Goal: Transaction & Acquisition: Obtain resource

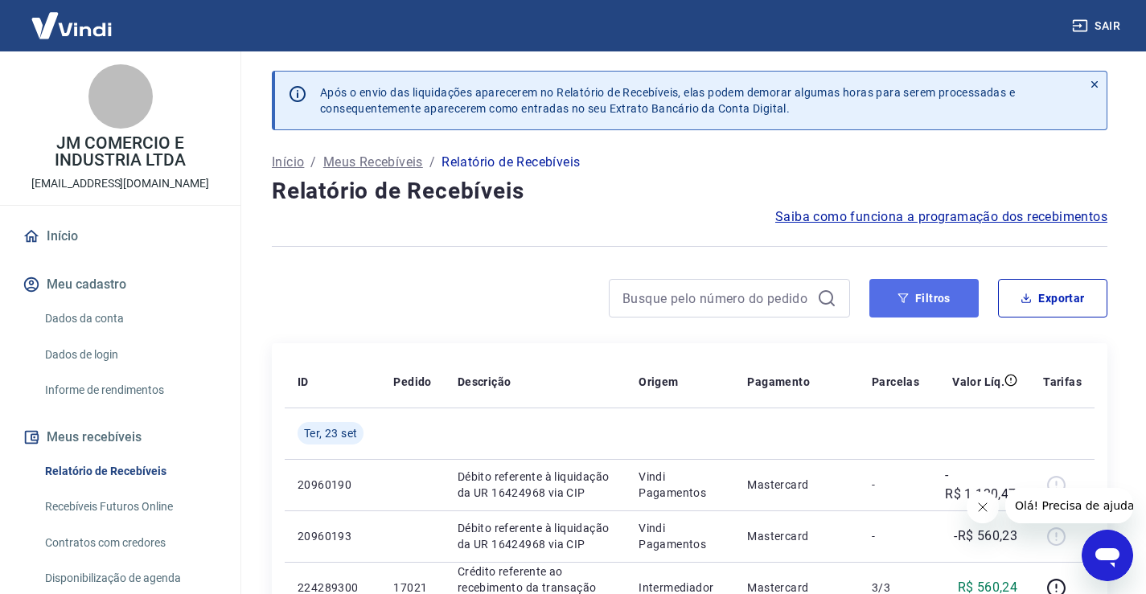
click at [936, 301] on button "Filtros" at bounding box center [923, 298] width 109 height 39
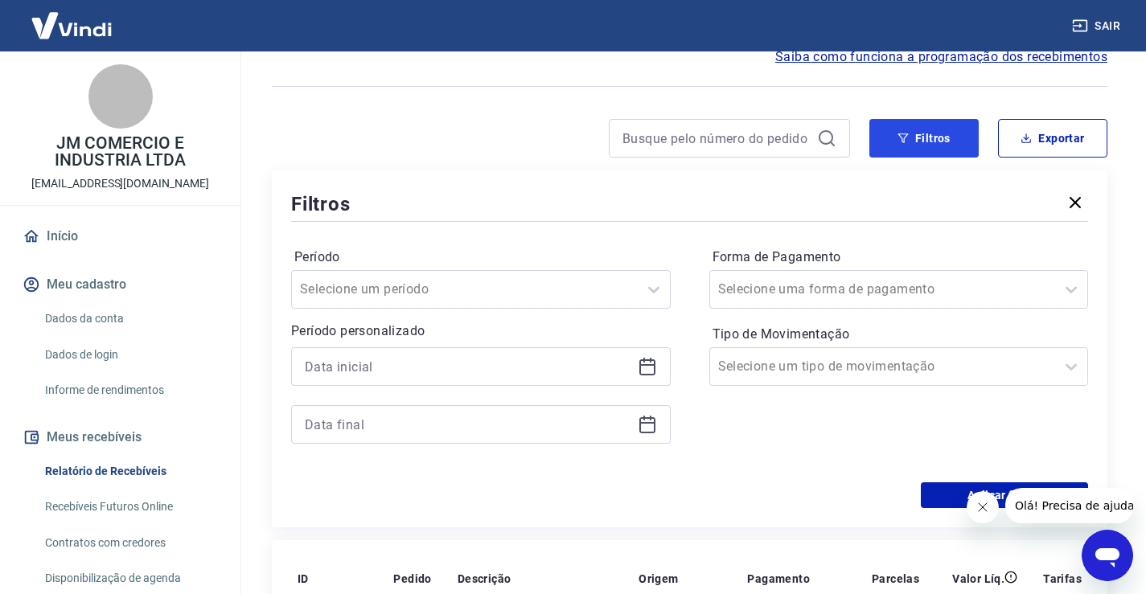
scroll to position [161, 0]
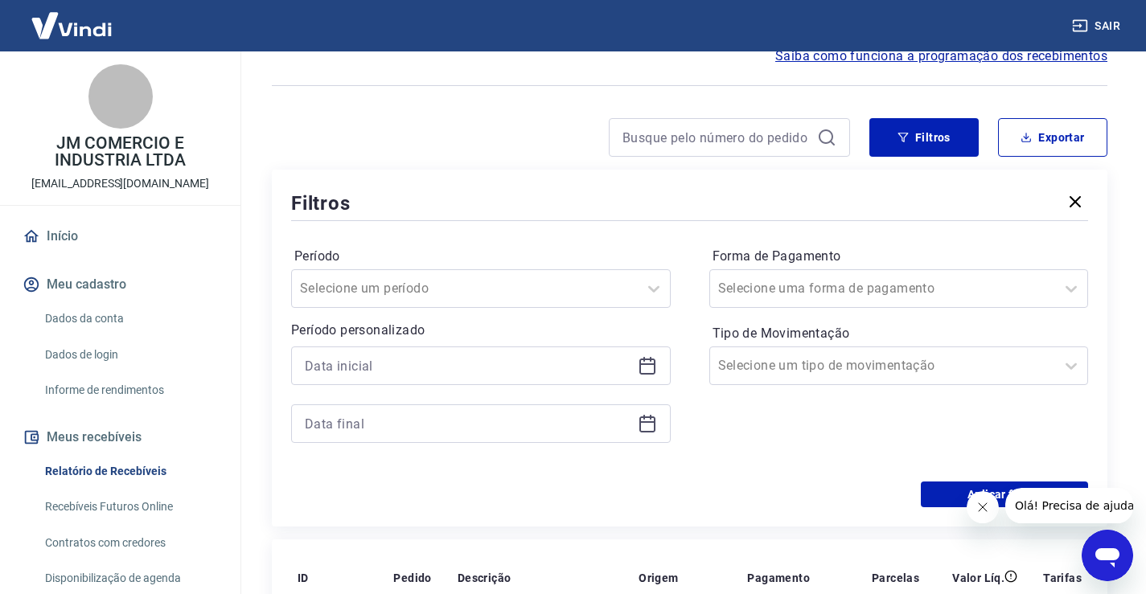
click at [645, 363] on icon at bounding box center [647, 365] width 19 height 19
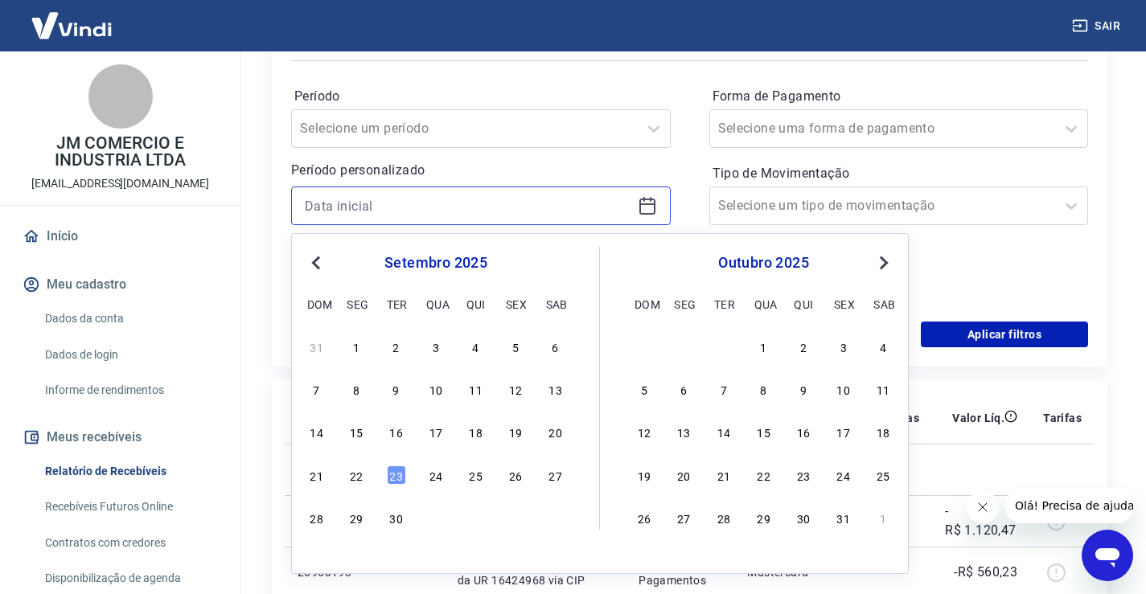
scroll to position [322, 0]
click at [355, 476] on div "22" at bounding box center [355, 474] width 19 height 19
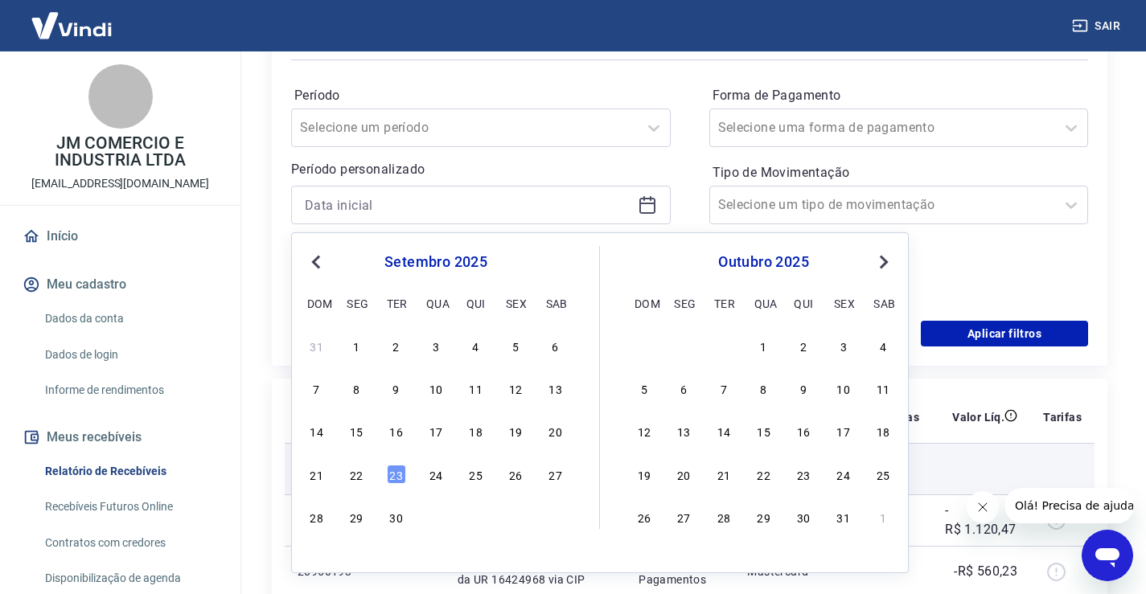
type input "22/09/2025"
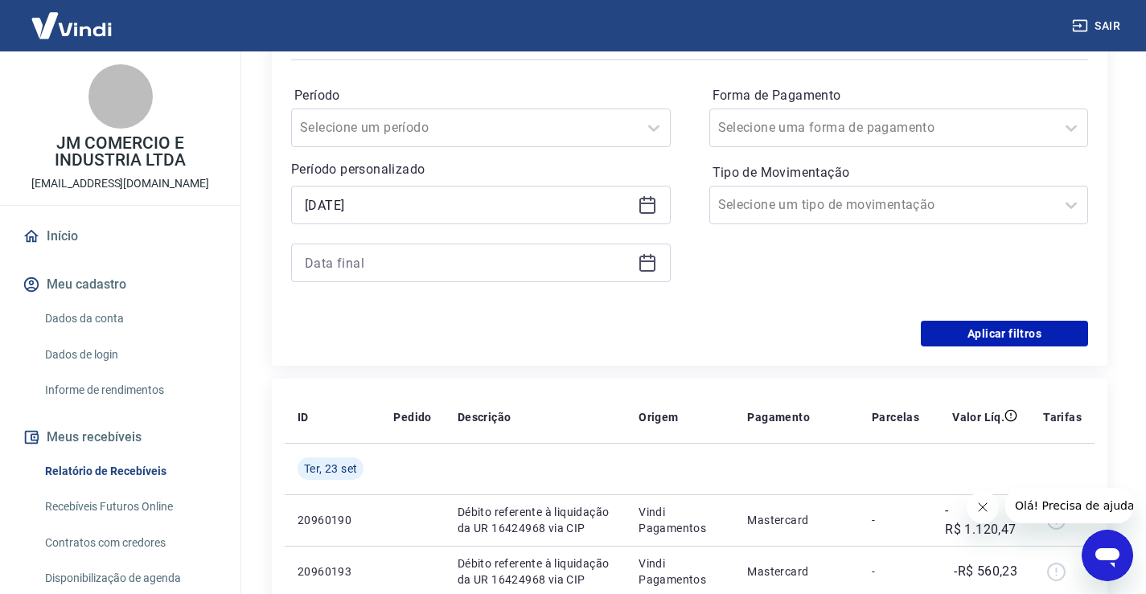
click at [652, 268] on icon at bounding box center [647, 262] width 19 height 19
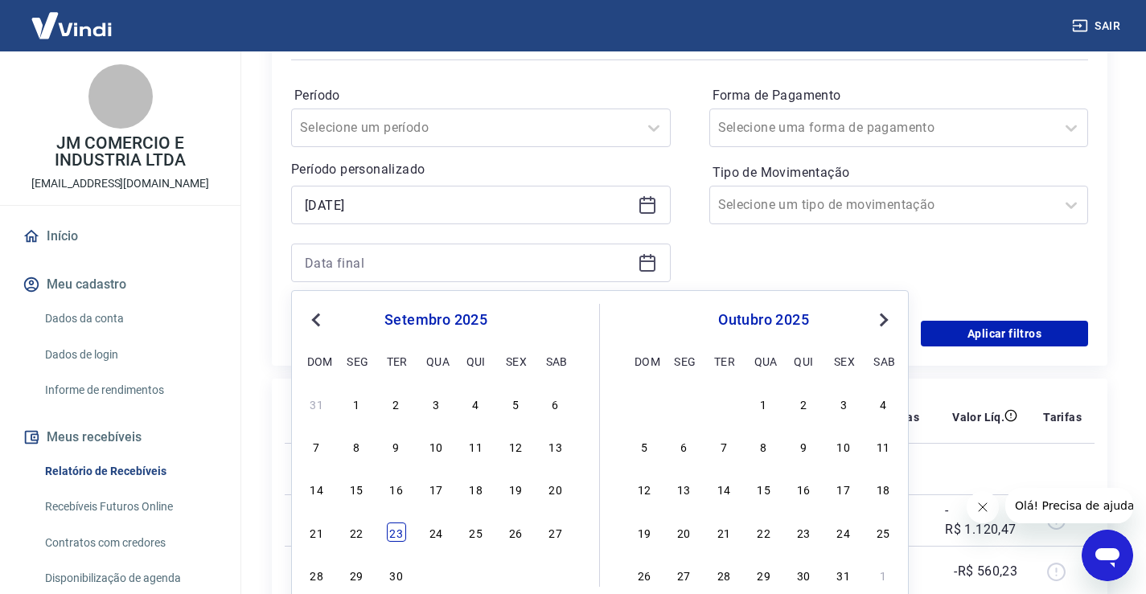
click at [393, 539] on div "23" at bounding box center [396, 532] width 19 height 19
type input "23/09/2025"
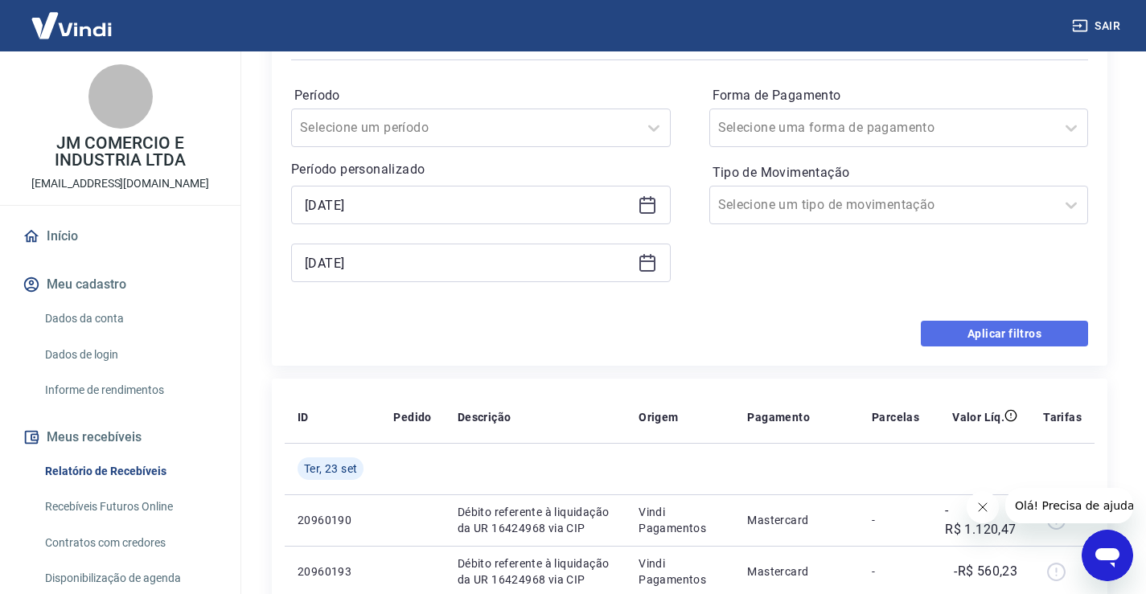
click at [966, 338] on button "Aplicar filtros" at bounding box center [1003, 334] width 167 height 26
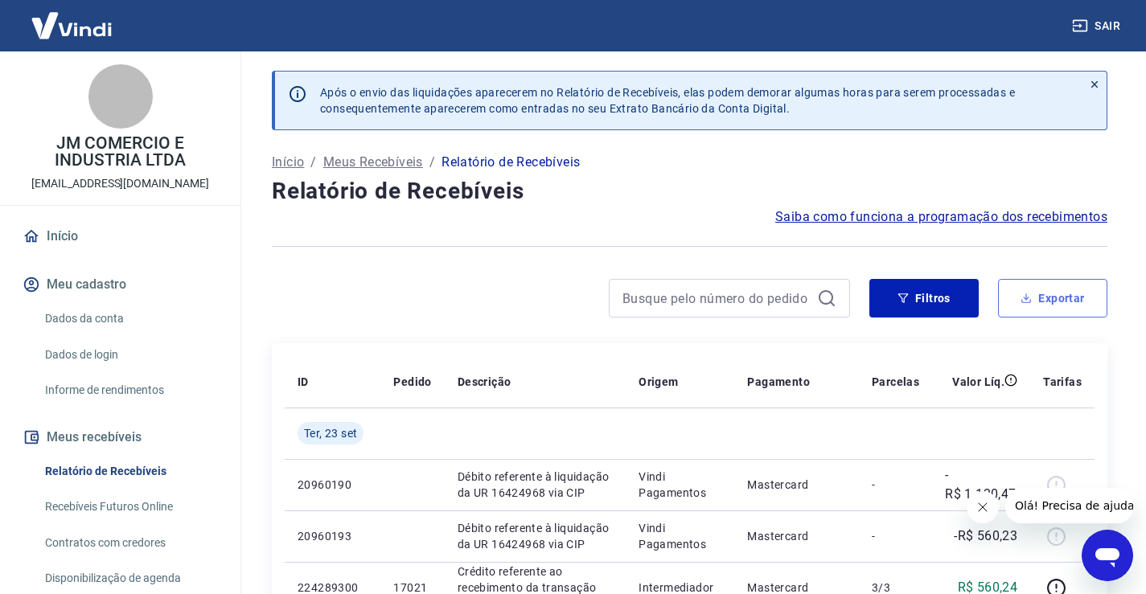
click at [1049, 302] on button "Exportar" at bounding box center [1052, 298] width 109 height 39
type input "22/09/2025"
type input "23/09/2025"
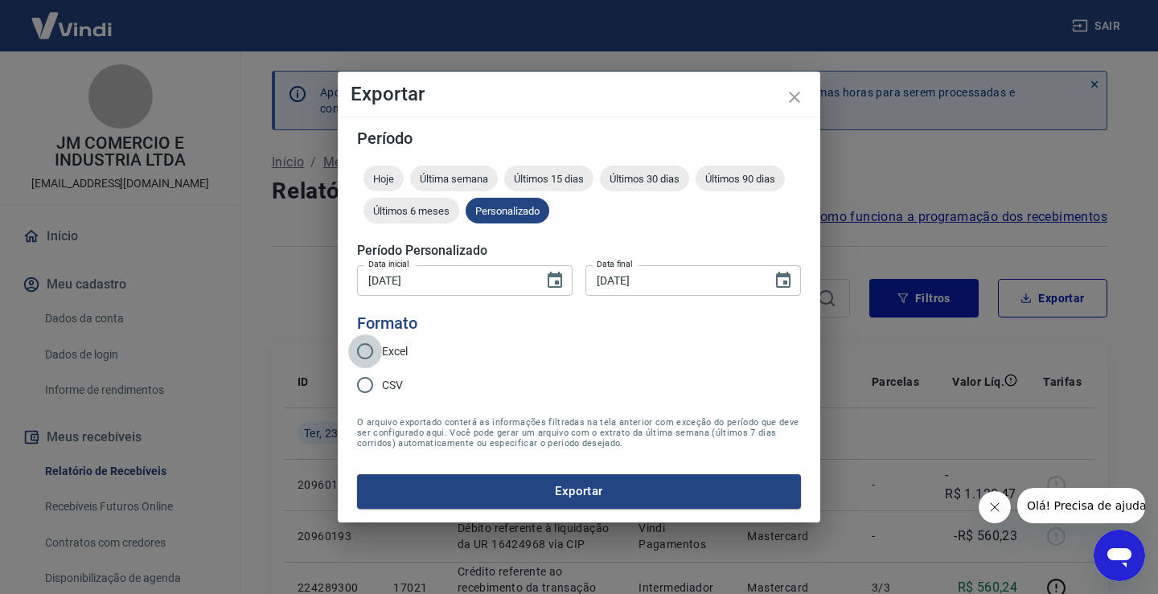
click at [367, 350] on input "Excel" at bounding box center [365, 351] width 34 height 34
radio input "true"
click at [566, 494] on button "Exportar" at bounding box center [579, 491] width 444 height 34
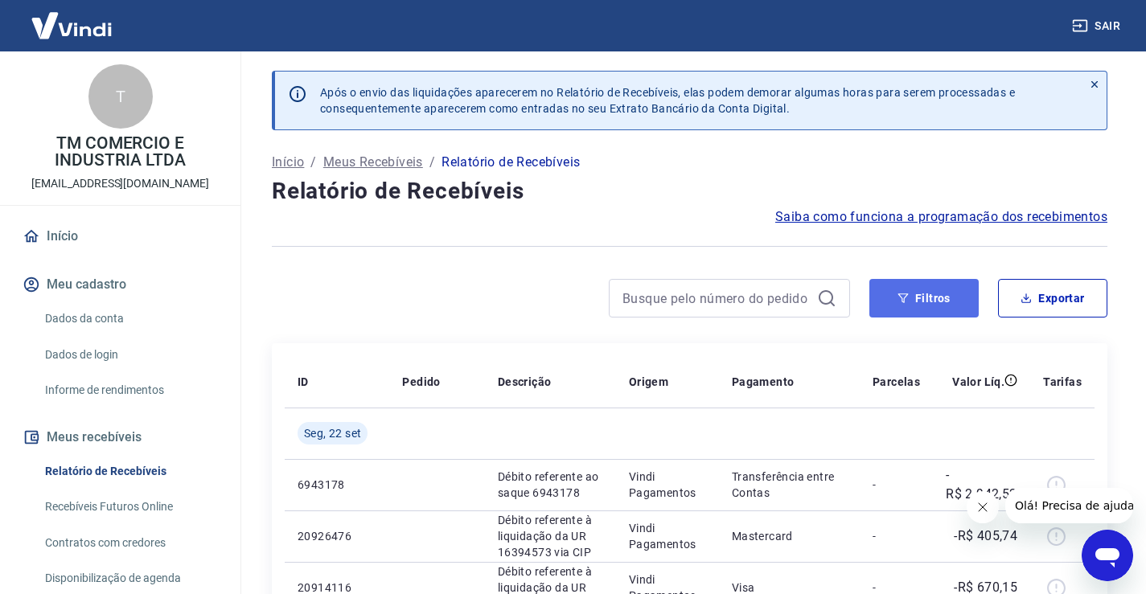
click at [927, 304] on button "Filtros" at bounding box center [923, 298] width 109 height 39
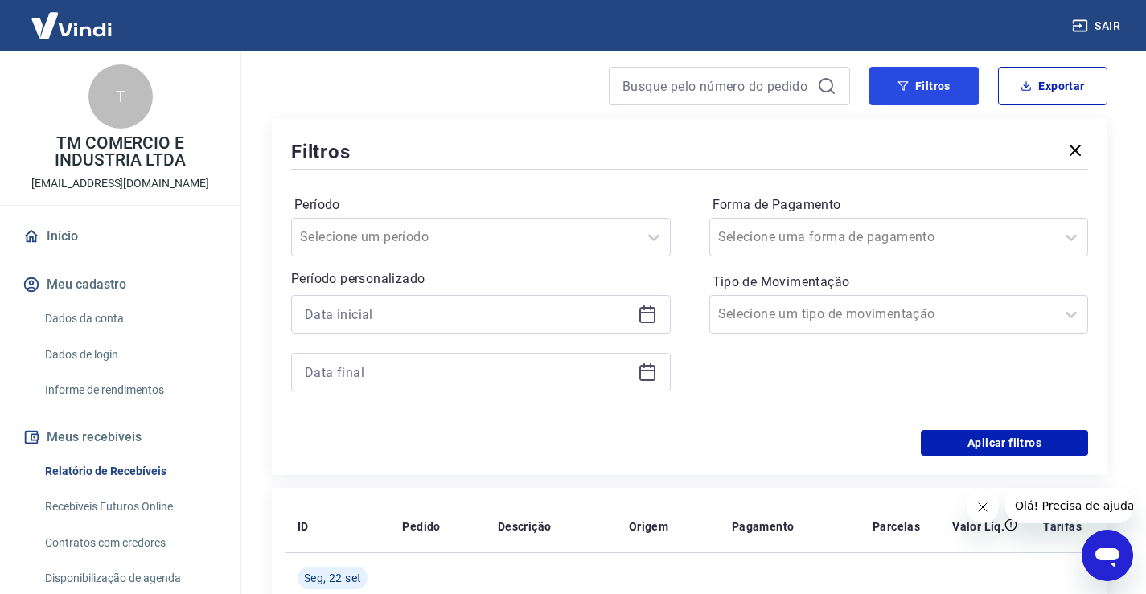
scroll to position [241, 0]
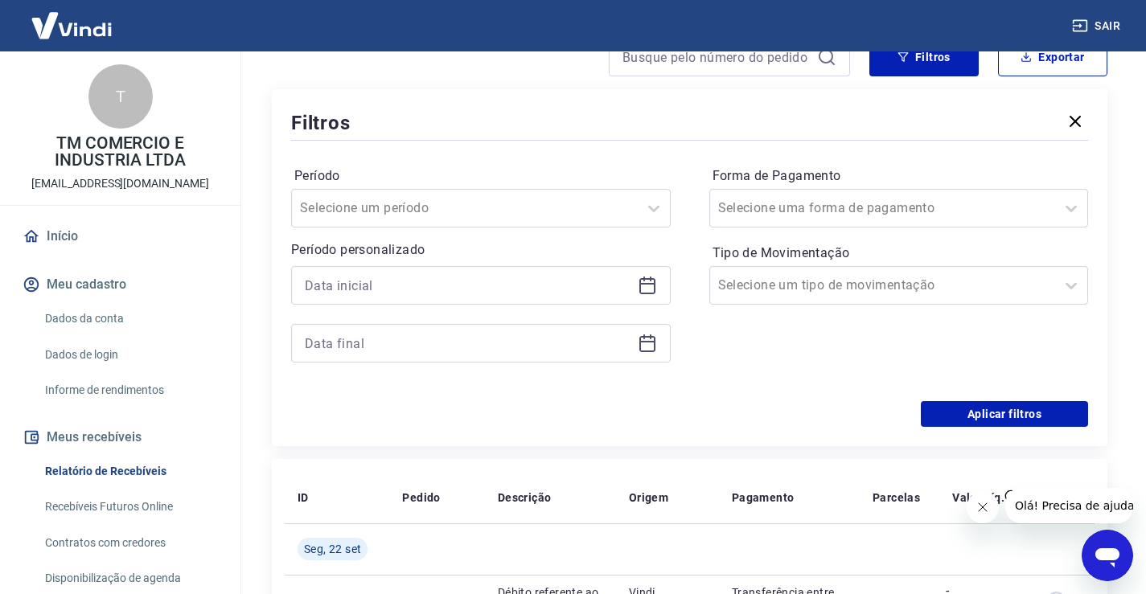
click at [645, 289] on icon at bounding box center [647, 285] width 19 height 19
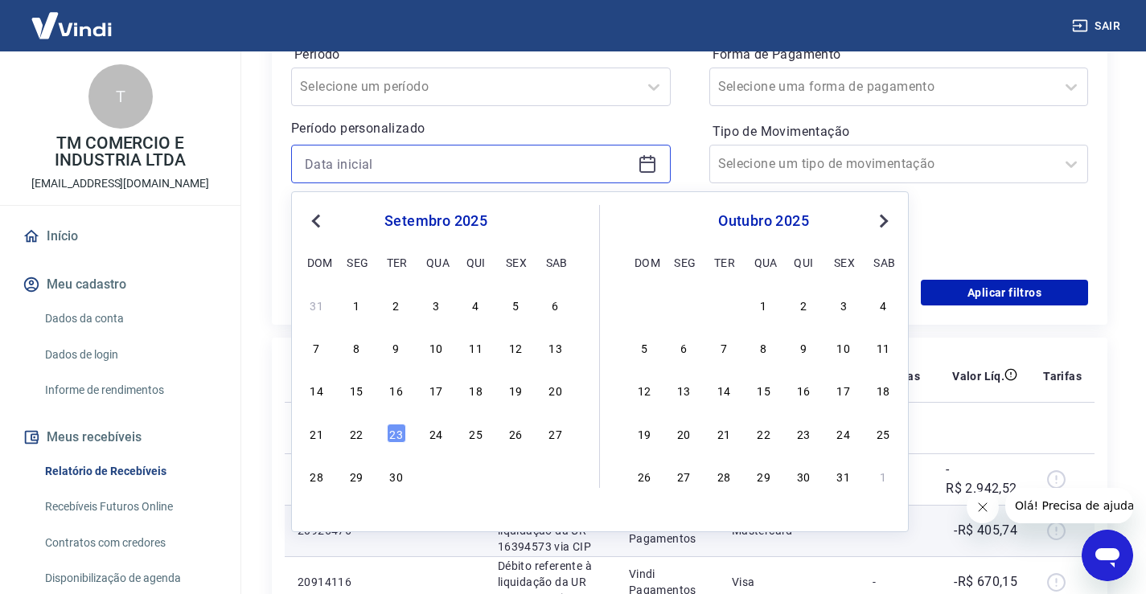
scroll to position [402, 0]
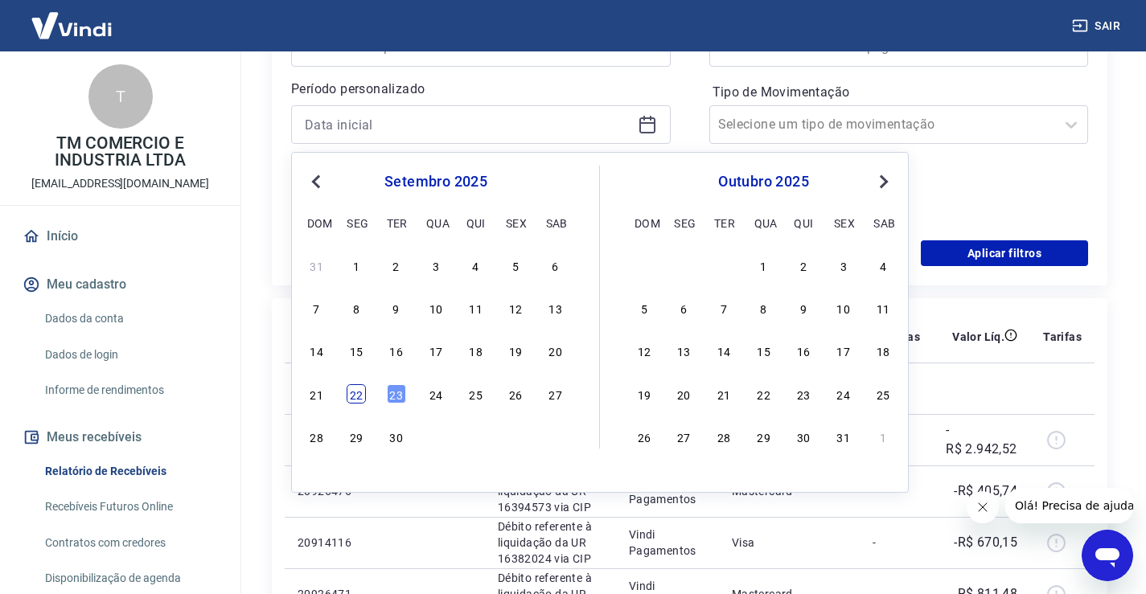
click at [359, 396] on div "22" at bounding box center [355, 393] width 19 height 19
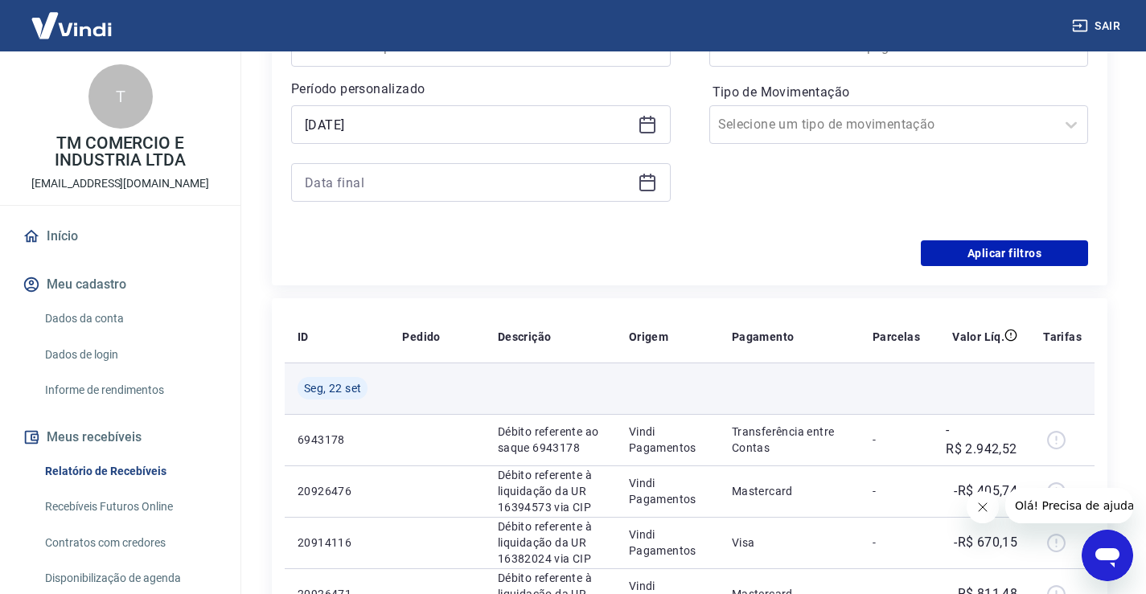
type input "22/09/2025"
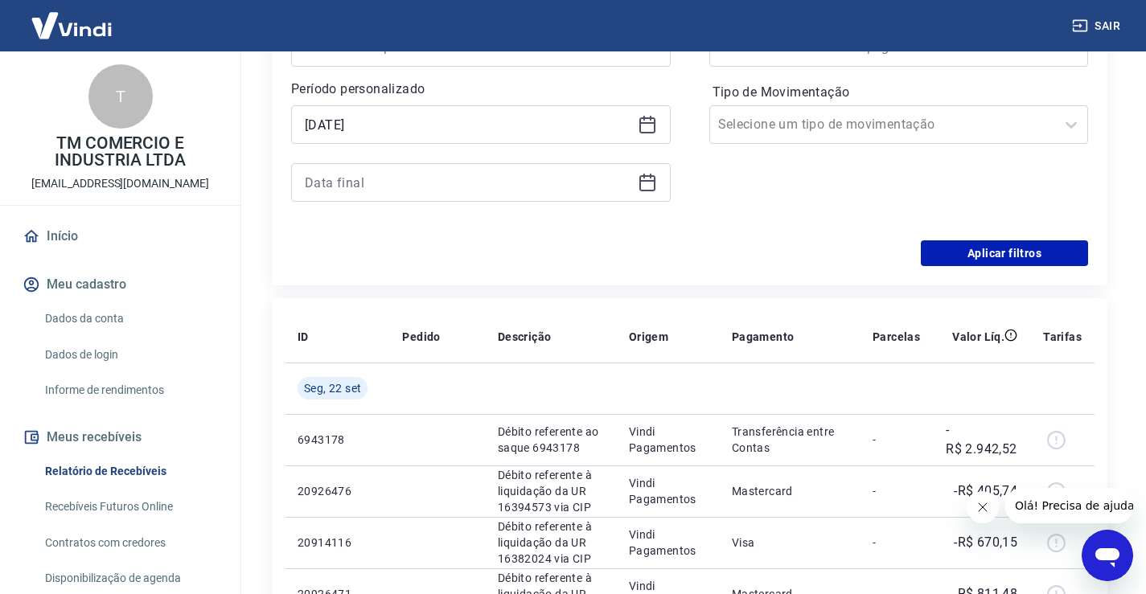
click at [650, 174] on icon at bounding box center [651, 176] width 2 height 5
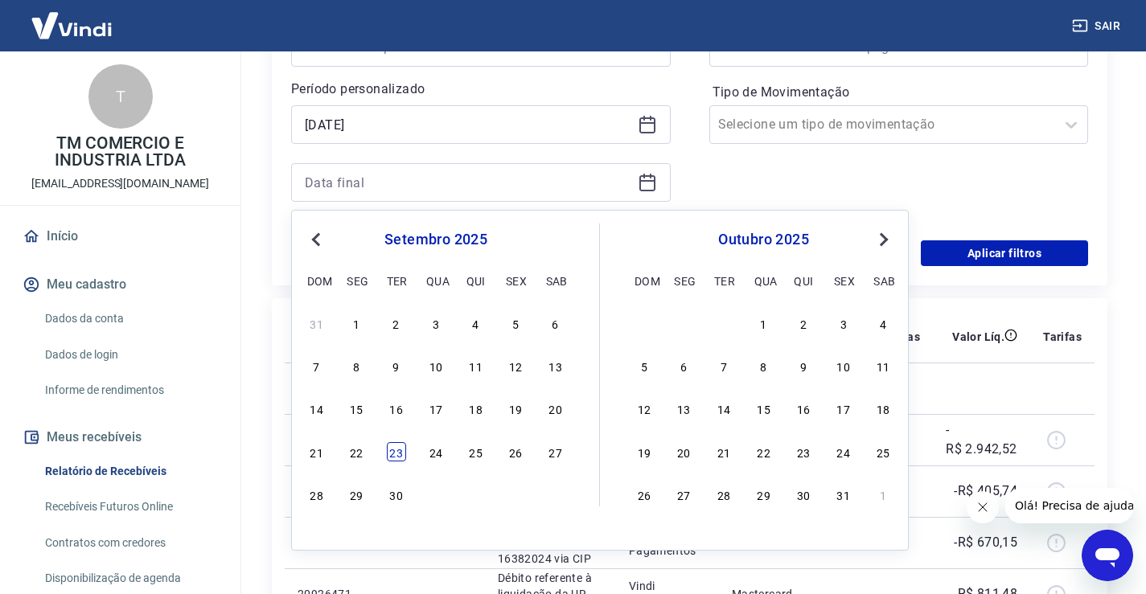
click at [392, 451] on div "23" at bounding box center [396, 451] width 19 height 19
type input "23/09/2025"
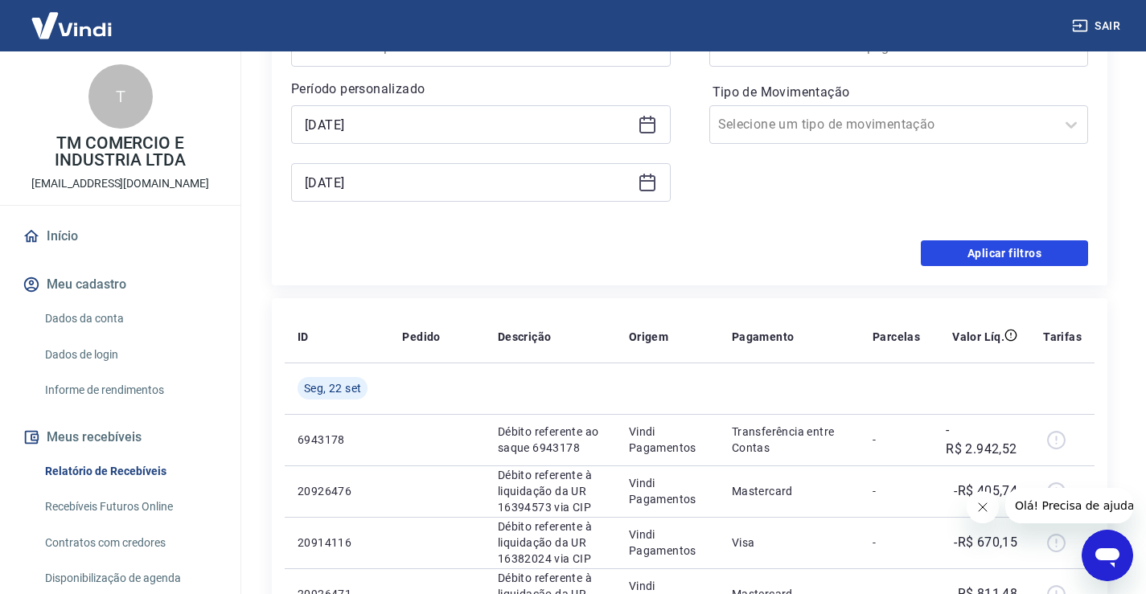
click at [999, 252] on button "Aplicar filtros" at bounding box center [1003, 253] width 167 height 26
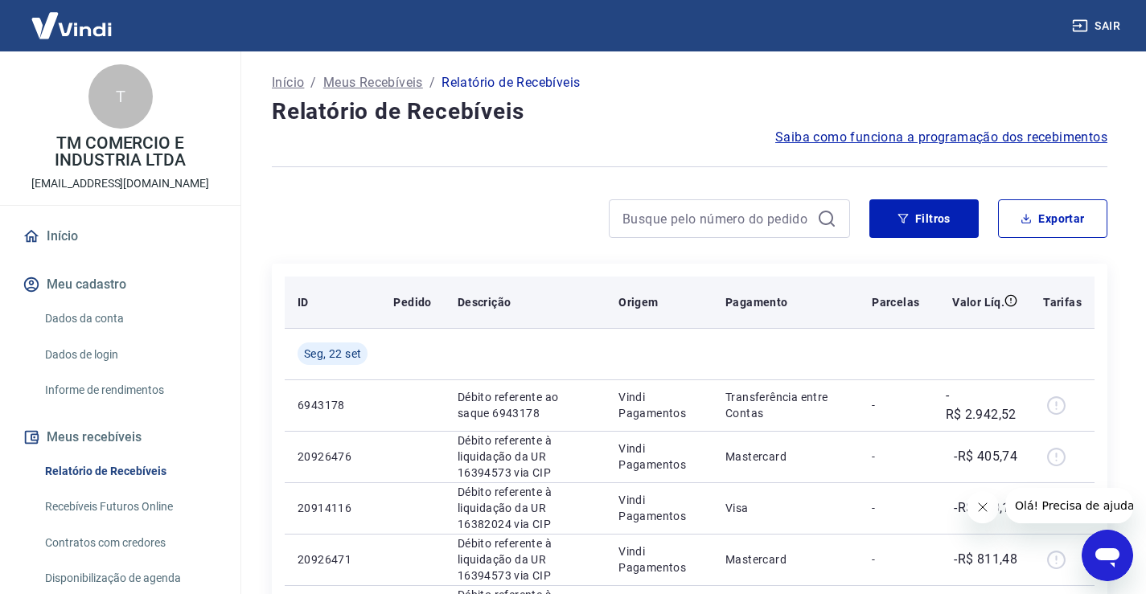
scroll to position [80, 0]
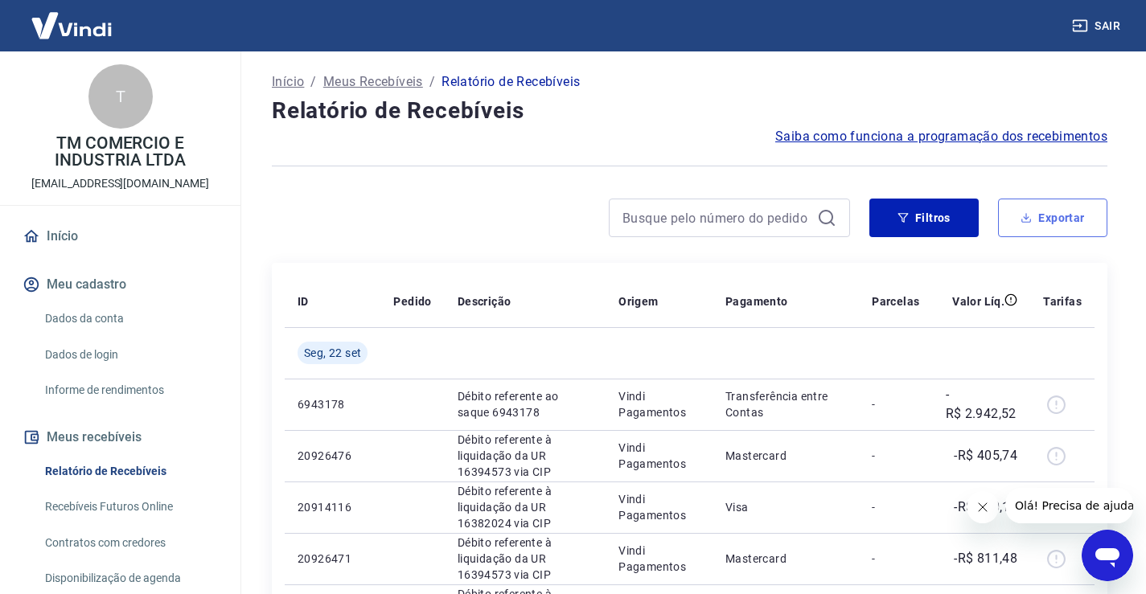
click at [1043, 220] on button "Exportar" at bounding box center [1052, 218] width 109 height 39
type input "22/09/2025"
type input "23/09/2025"
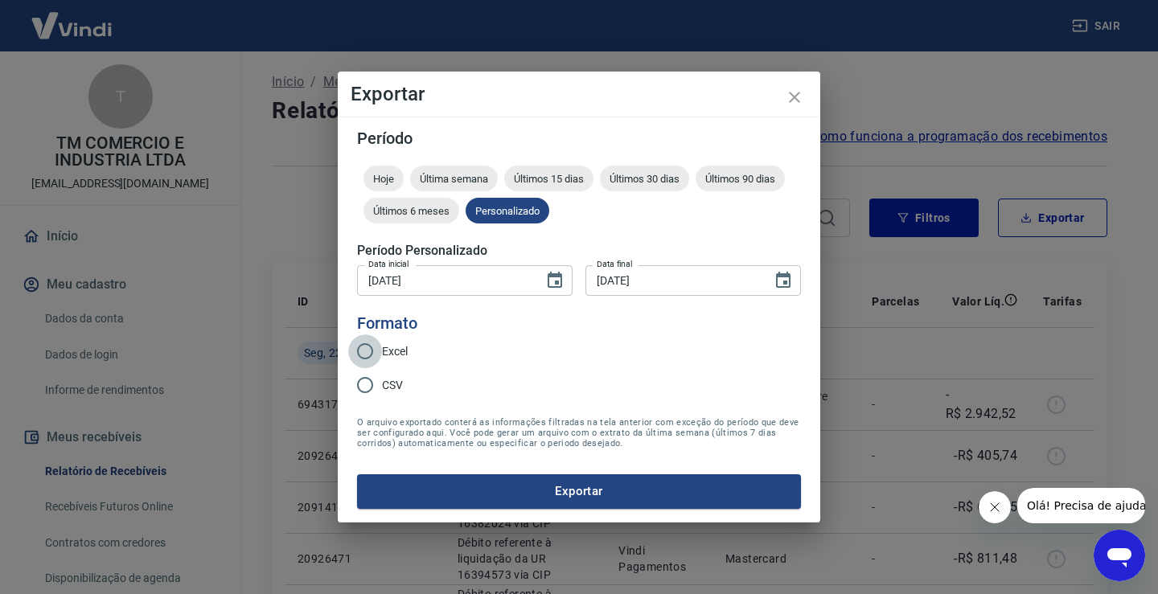
click at [366, 353] on input "Excel" at bounding box center [365, 351] width 34 height 34
radio input "true"
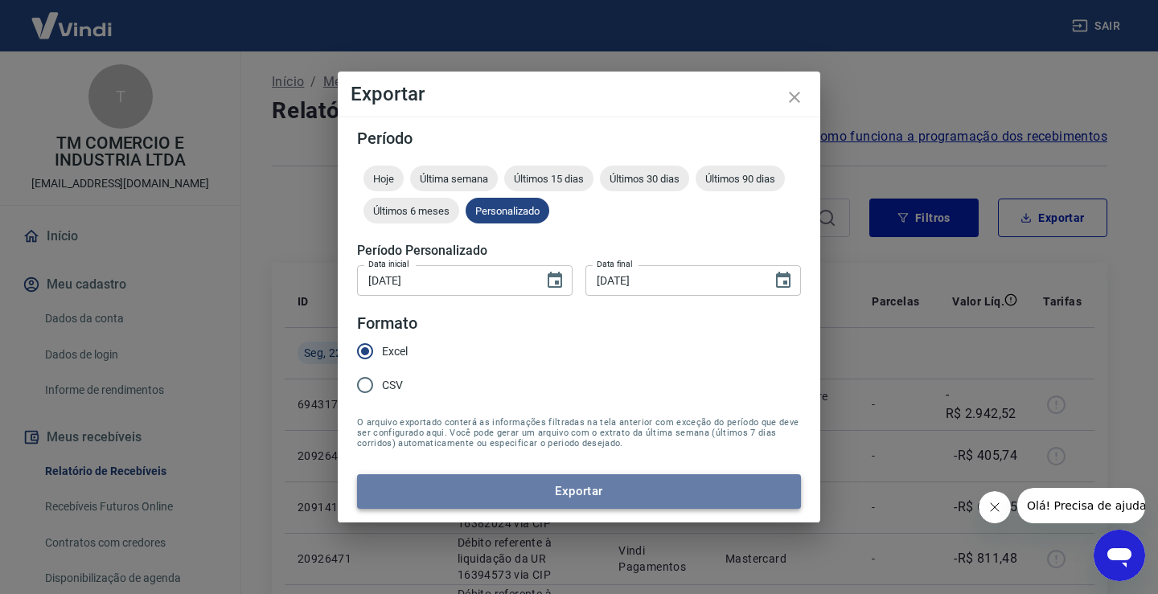
click at [568, 494] on button "Exportar" at bounding box center [579, 491] width 444 height 34
